Goal: Transaction & Acquisition: Purchase product/service

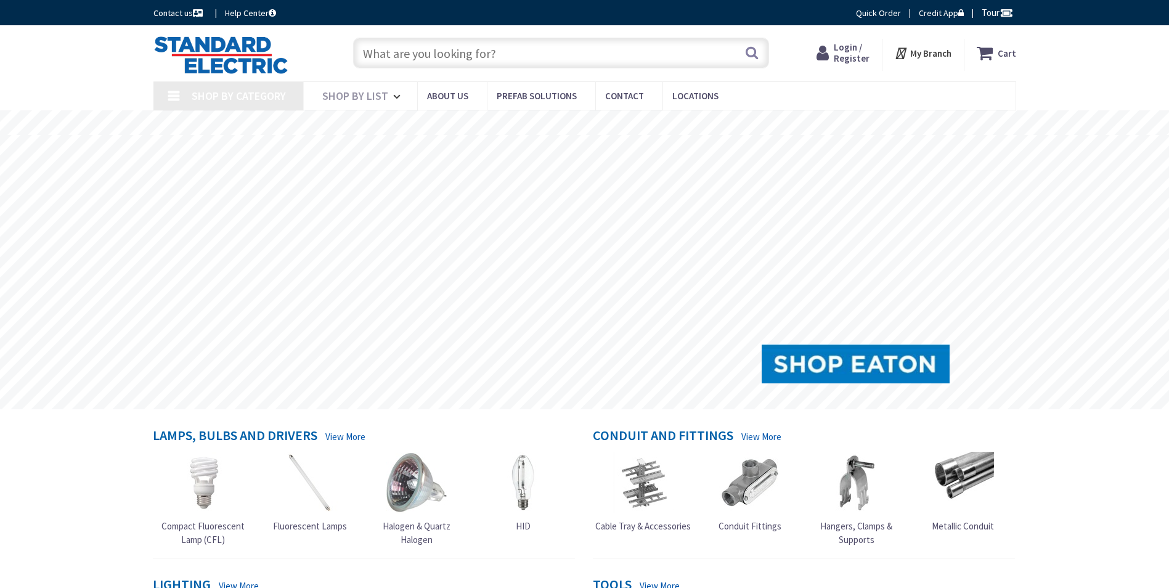
type input "[GEOGRAPHIC_DATA], [GEOGRAPHIC_DATA]"
click at [574, 51] on input "text" at bounding box center [561, 53] width 416 height 31
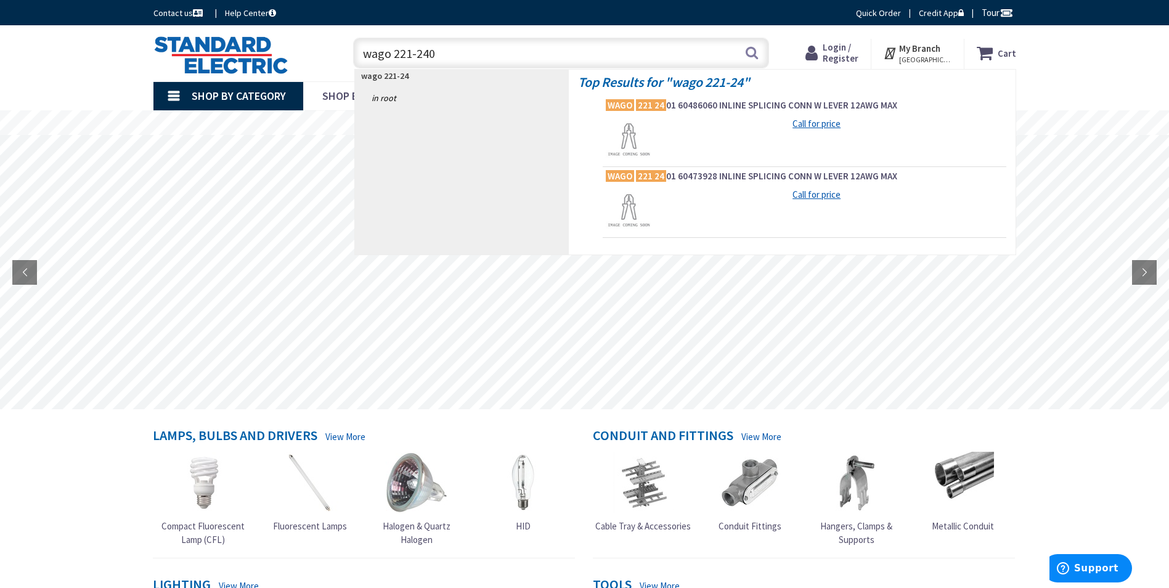
type input "wago 221-2401"
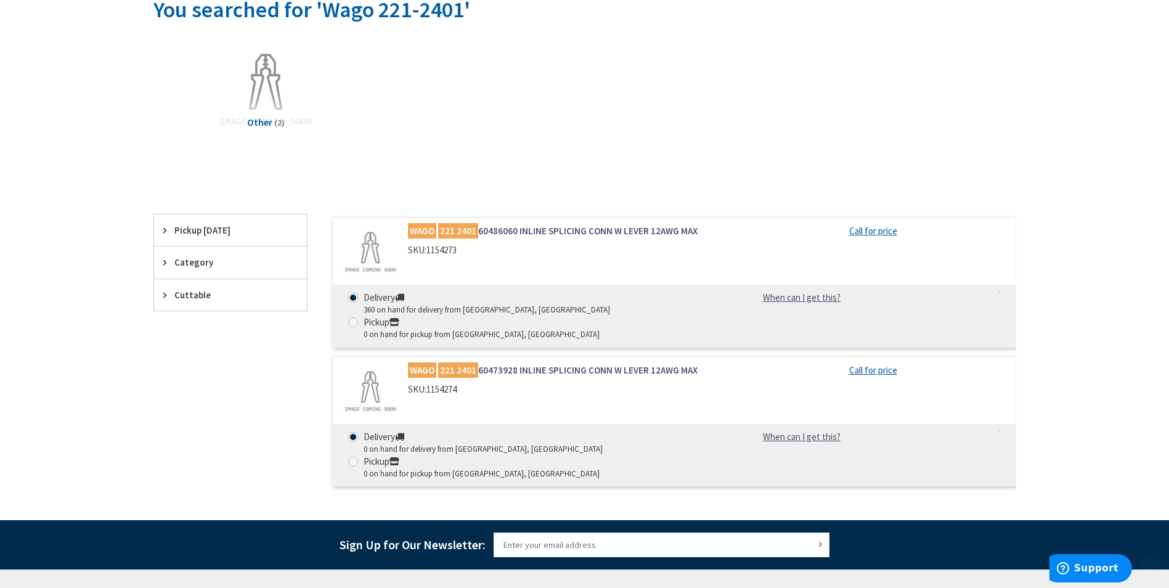
scroll to position [185, 0]
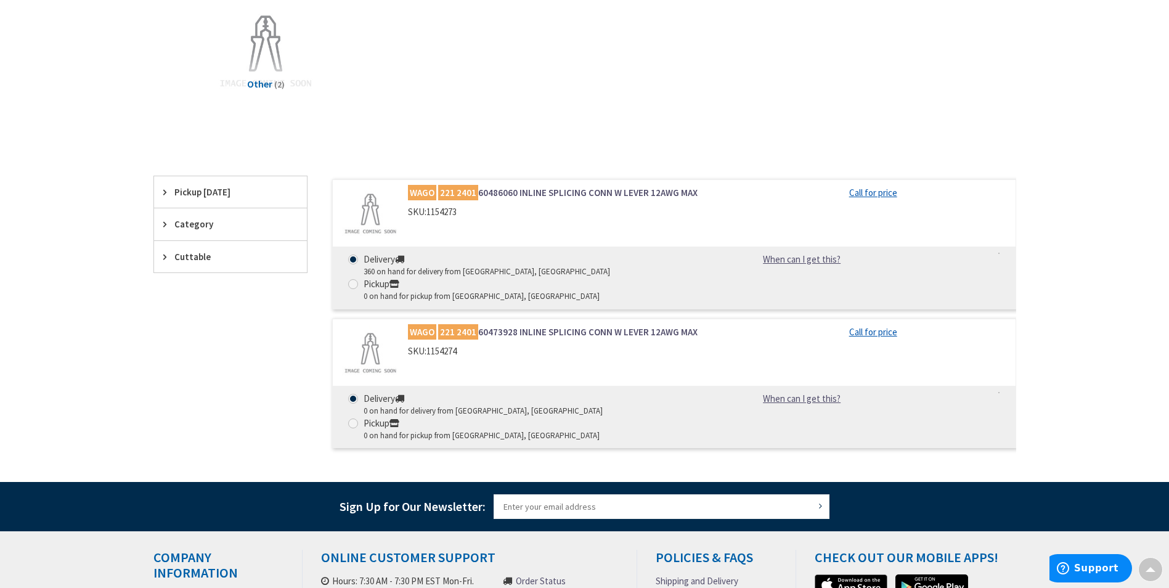
click at [625, 192] on link "WAGO 221 2401 60486060 INLINE SPLICING CONN W LEVER 12AWG MAX" at bounding box center [565, 192] width 314 height 13
